Goal: Find specific page/section: Find specific page/section

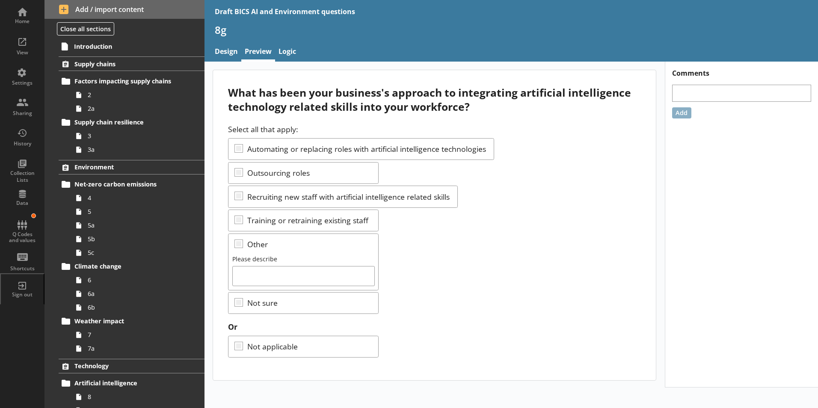
scroll to position [168, 0]
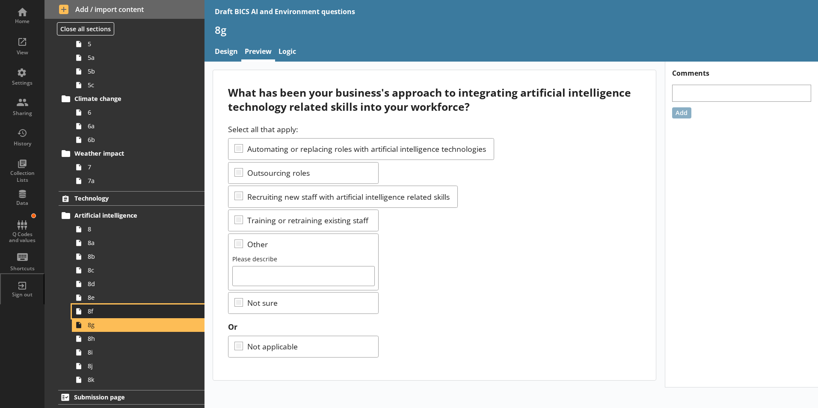
click at [92, 313] on span "8f" at bounding box center [135, 311] width 95 height 8
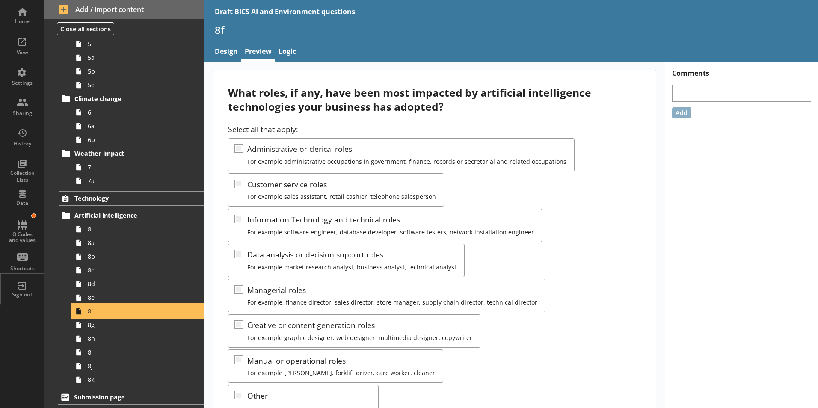
click at [91, 312] on span "8f" at bounding box center [135, 311] width 95 height 8
click at [408, 188] on div "Select all that apply: Administrative or clerical roles For example administrat…" at bounding box center [434, 295] width 413 height 342
